Goal: Task Accomplishment & Management: Use online tool/utility

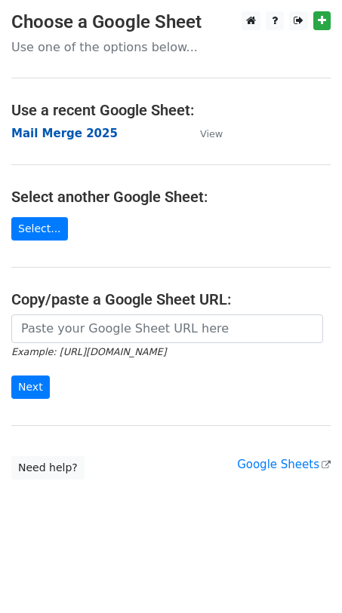
click at [50, 130] on strong "Mail Merge 2025" at bounding box center [64, 134] width 106 height 14
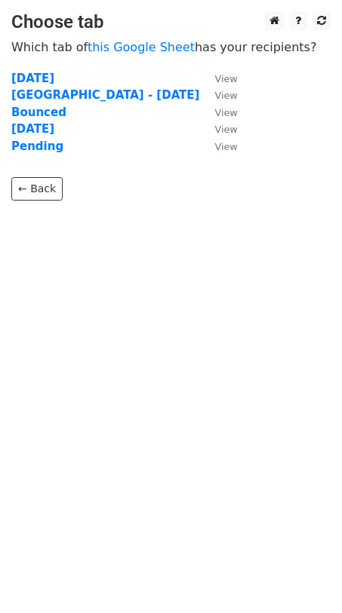
click at [66, 72] on td "[DATE]" at bounding box center [105, 78] width 188 height 17
click at [52, 74] on strong "[DATE]" at bounding box center [32, 79] width 43 height 14
